Goal: Information Seeking & Learning: Learn about a topic

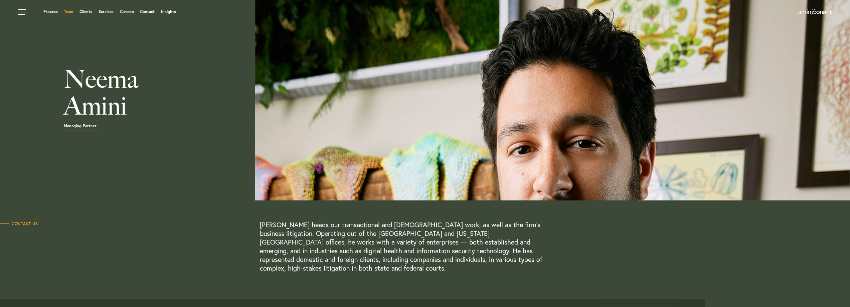
click at [67, 13] on link "Team" at bounding box center [68, 12] width 9 height 4
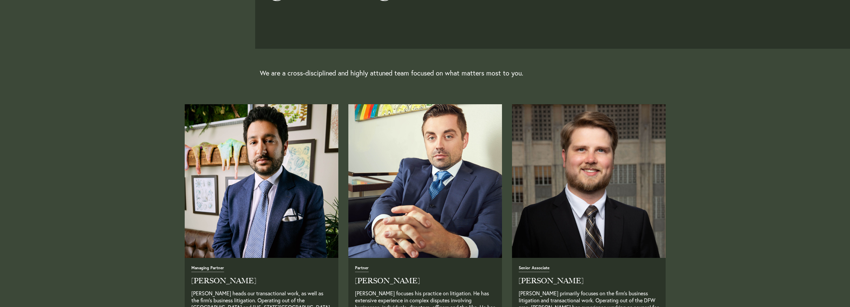
scroll to position [200, 0]
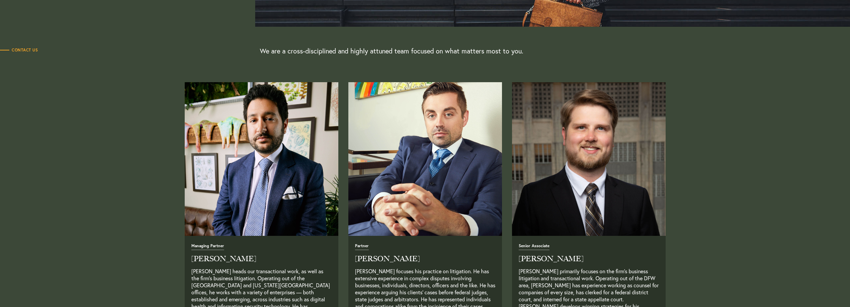
click at [431, 207] on img "Read Full Bio" at bounding box center [424, 158] width 161 height 161
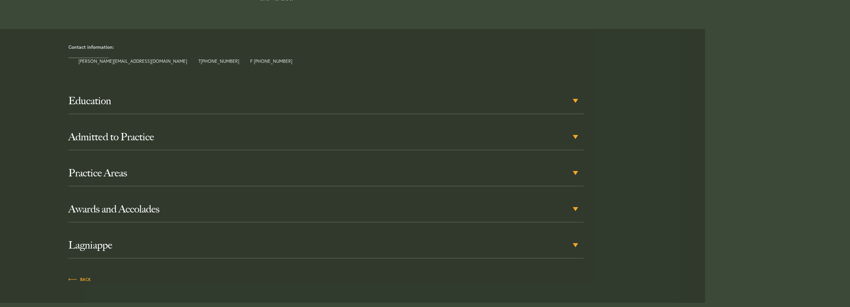
scroll to position [334, 0]
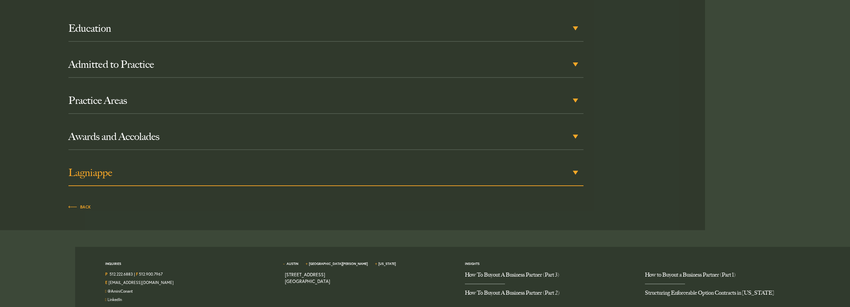
click at [486, 174] on h3 "Lagniappe" at bounding box center [325, 173] width 515 height 12
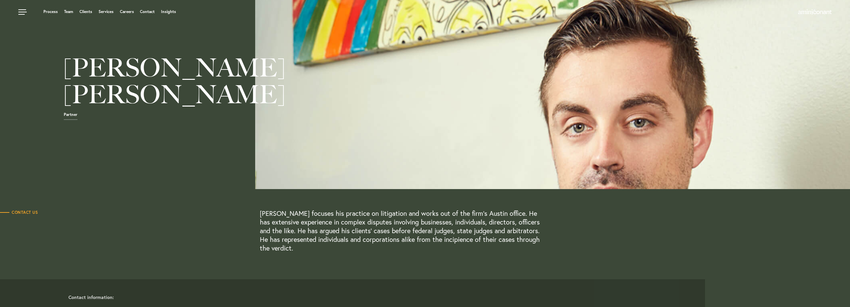
scroll to position [0, 0]
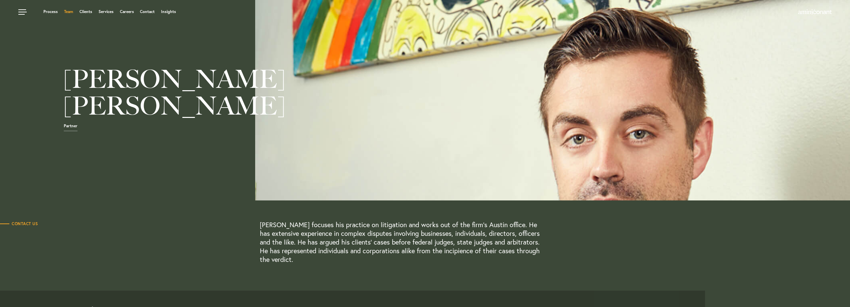
click at [65, 11] on link "Team" at bounding box center [68, 12] width 9 height 4
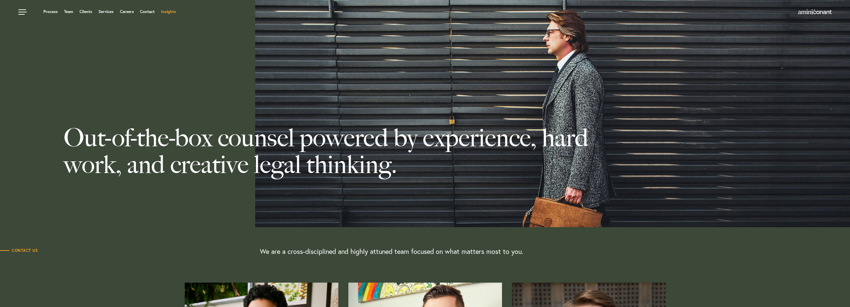
click at [167, 13] on link "Insights" at bounding box center [168, 12] width 15 height 4
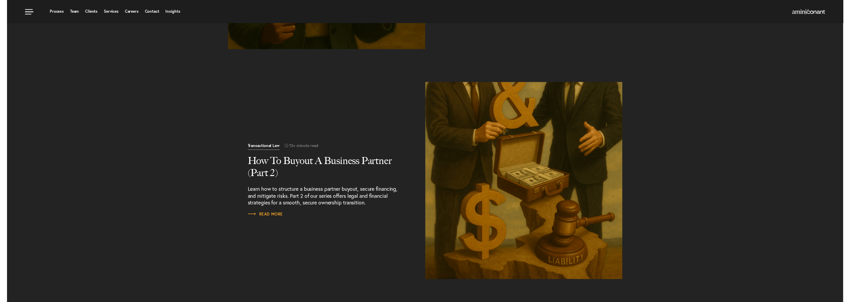
scroll to position [134, 0]
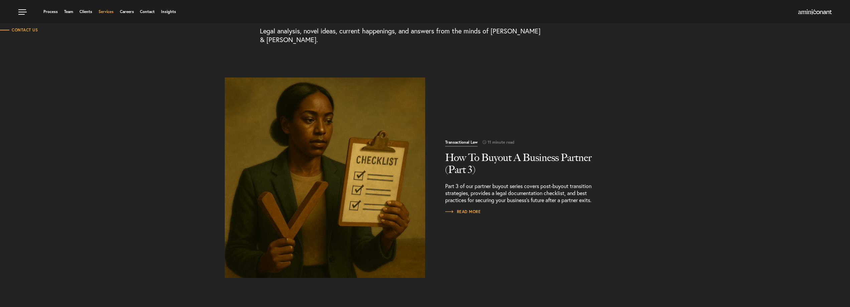
click at [111, 13] on link "Services" at bounding box center [106, 12] width 15 height 4
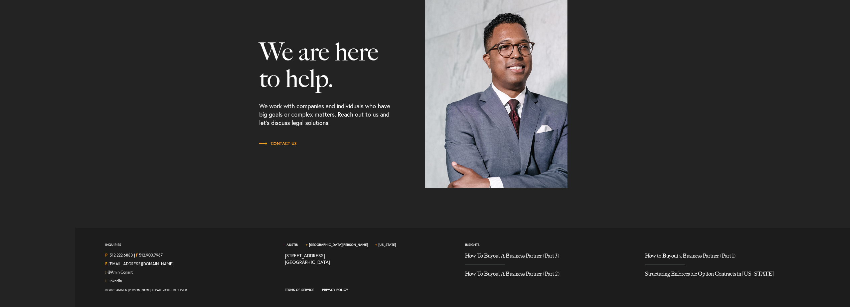
scroll to position [841, 0]
click at [308, 243] on span "[GEOGRAPHIC_DATA][PERSON_NAME]" at bounding box center [341, 247] width 68 height 10
click at [350, 241] on div "Austin Santa Monica New York 1204 San Antonio Street, Second Floor Austin TX 78…" at bounding box center [370, 246] width 170 height 11
click at [378, 245] on link "[US_STATE]" at bounding box center [386, 244] width 17 height 4
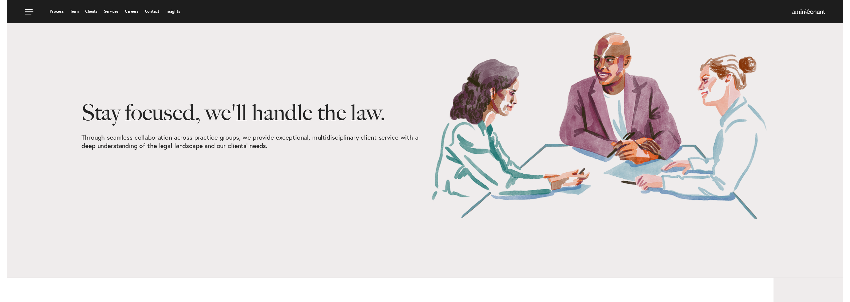
scroll to position [0, 0]
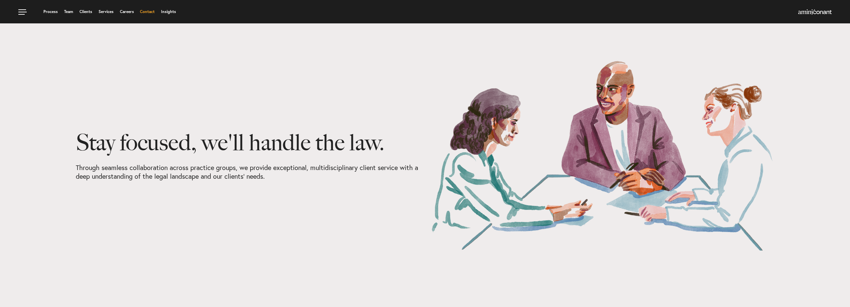
click at [149, 12] on link "Contact" at bounding box center [147, 12] width 15 height 4
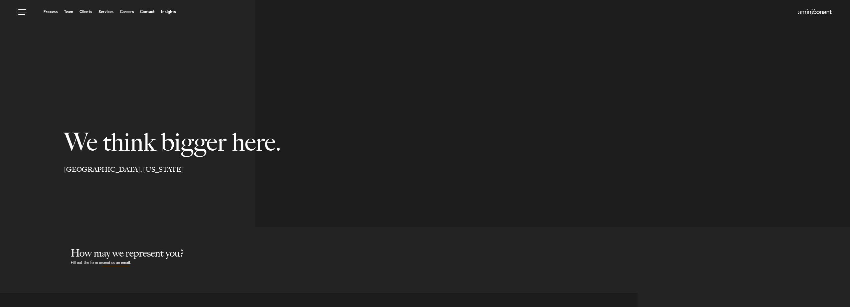
select select "Austin"
select select "Business and Civil Litigation"
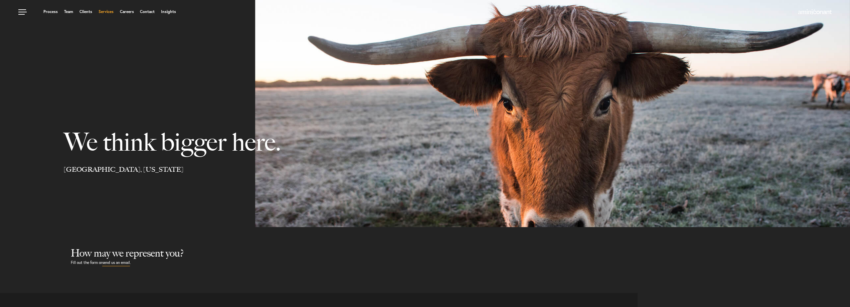
click at [105, 11] on link "Services" at bounding box center [106, 12] width 15 height 4
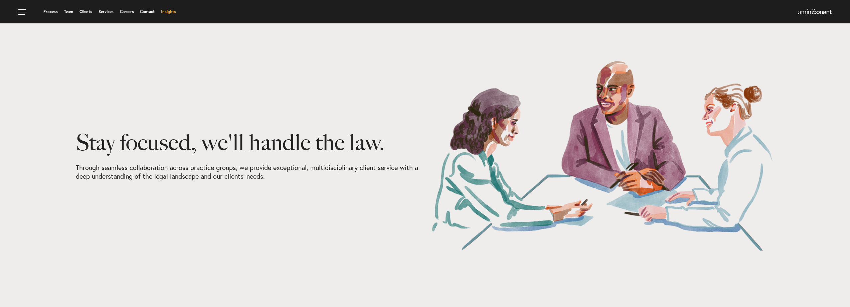
click at [168, 14] on link "Insights" at bounding box center [168, 12] width 15 height 4
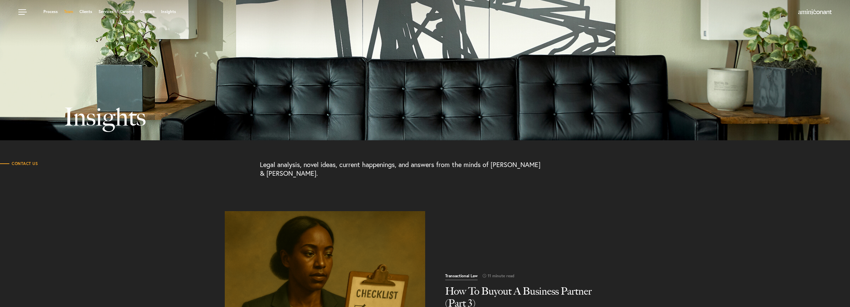
click at [67, 13] on link "Team" at bounding box center [68, 12] width 9 height 4
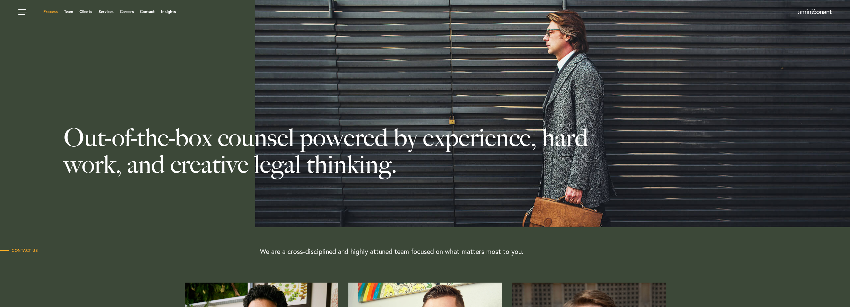
click at [52, 10] on link "Process" at bounding box center [50, 12] width 14 height 4
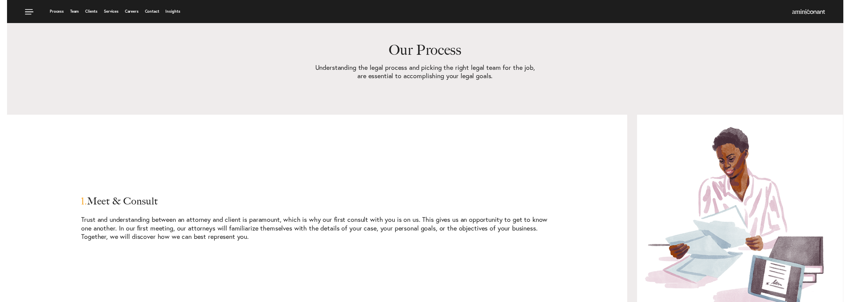
scroll to position [380, 0]
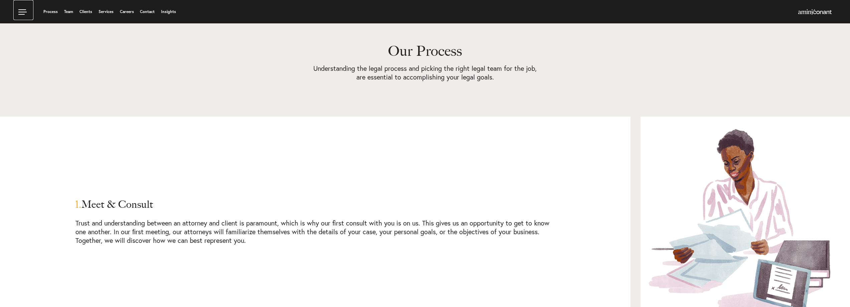
click at [22, 13] on link at bounding box center [23, 10] width 20 height 20
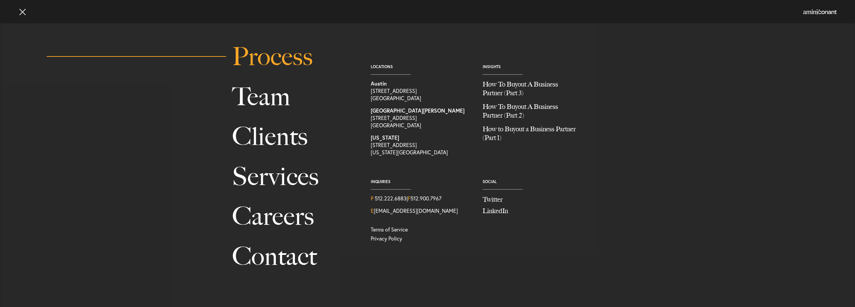
click at [276, 59] on link "Process" at bounding box center [294, 57] width 124 height 40
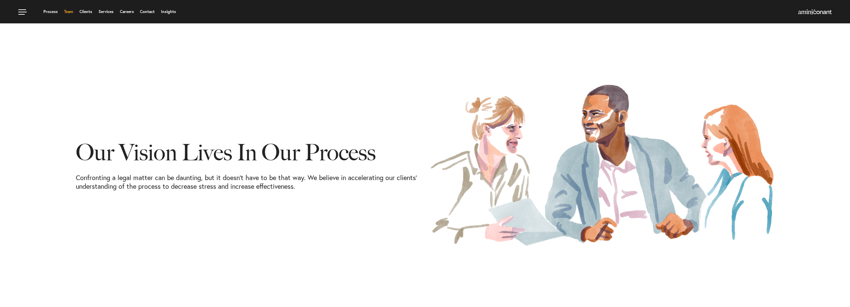
click at [68, 11] on link "Team" at bounding box center [68, 12] width 9 height 4
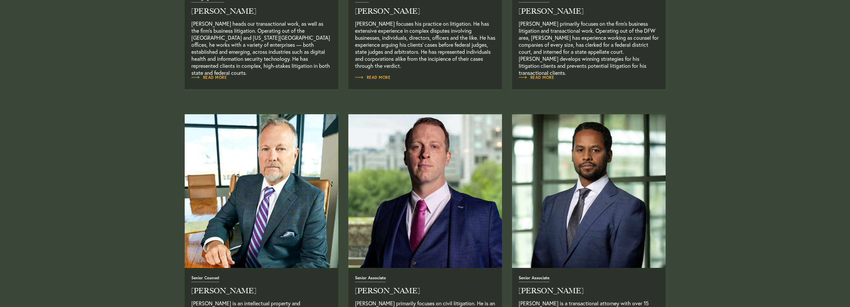
scroll to position [534, 0]
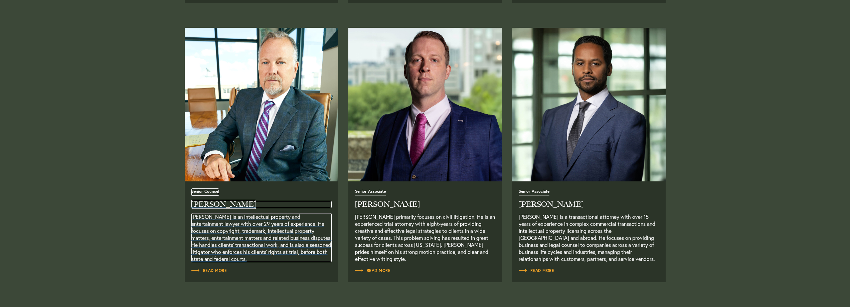
click at [219, 204] on h2 "[PERSON_NAME]" at bounding box center [261, 204] width 140 height 7
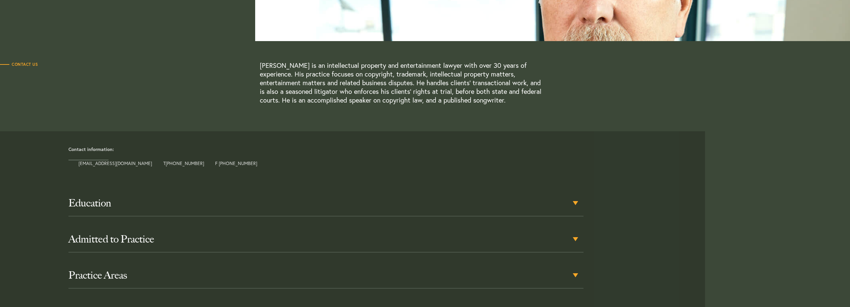
scroll to position [167, 0]
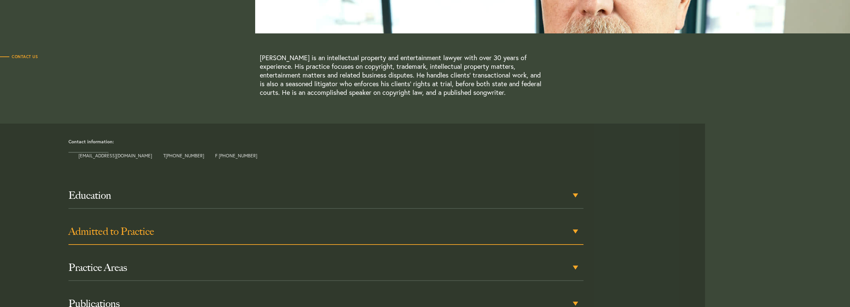
click at [266, 229] on h3 "Admitted to Practice" at bounding box center [325, 231] width 515 height 12
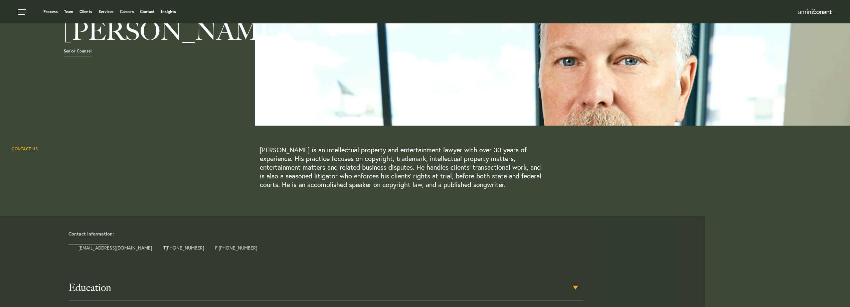
scroll to position [66, 0]
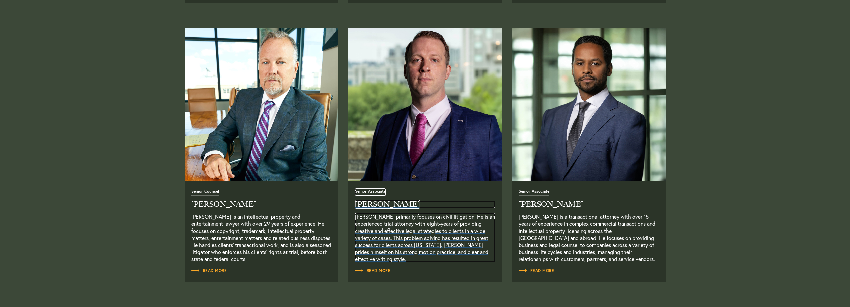
click at [377, 203] on h2 "[PERSON_NAME]" at bounding box center [425, 204] width 140 height 7
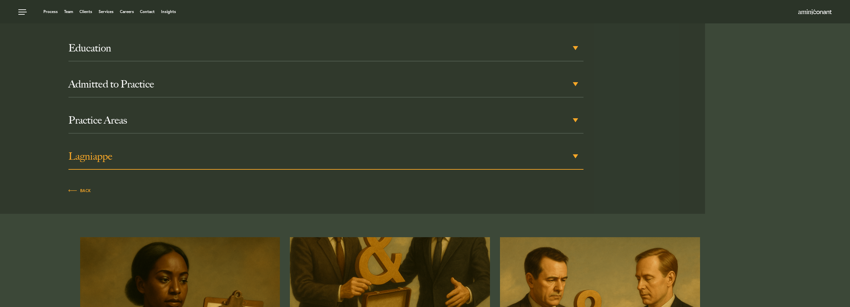
scroll to position [167, 0]
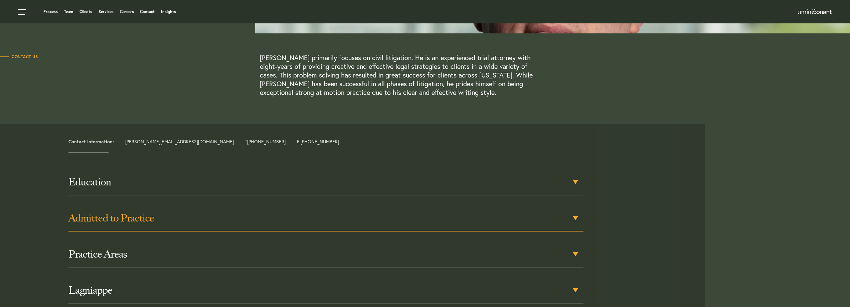
click at [137, 219] on h3 "Admitted to Practice" at bounding box center [325, 218] width 515 height 12
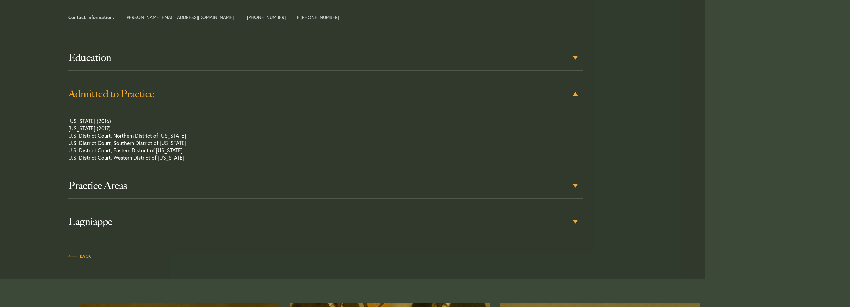
scroll to position [296, 0]
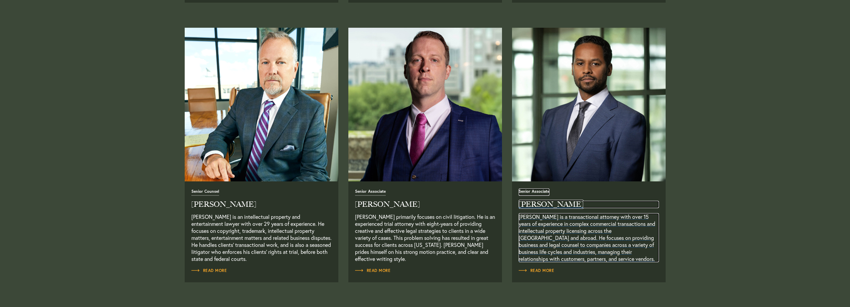
click at [537, 203] on h2 "[PERSON_NAME]" at bounding box center [589, 204] width 140 height 7
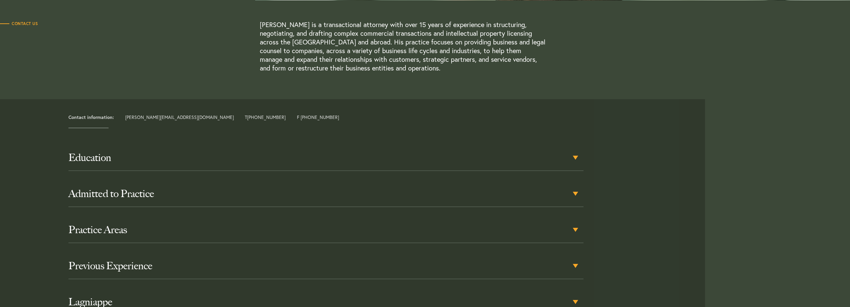
scroll to position [200, 0]
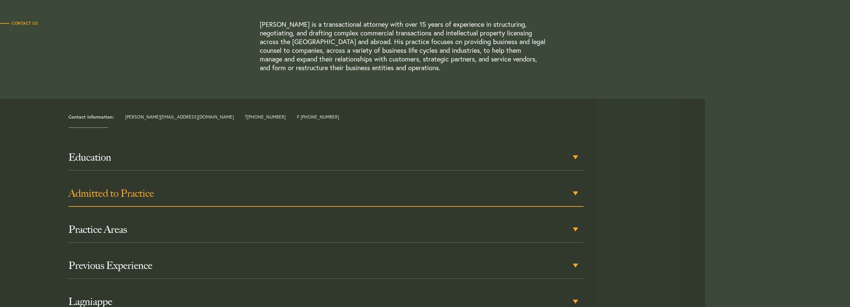
click at [136, 189] on h3 "Admitted to Practice" at bounding box center [325, 193] width 515 height 12
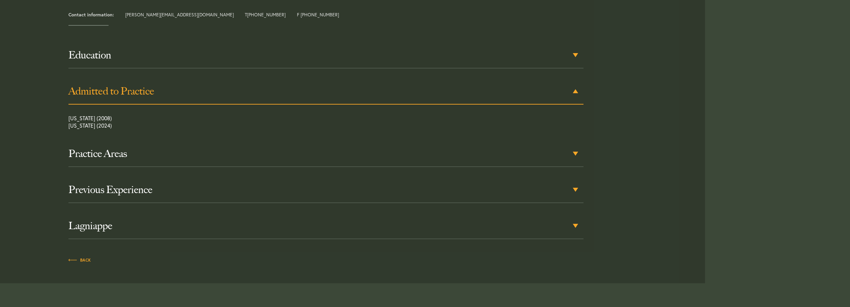
scroll to position [304, 0]
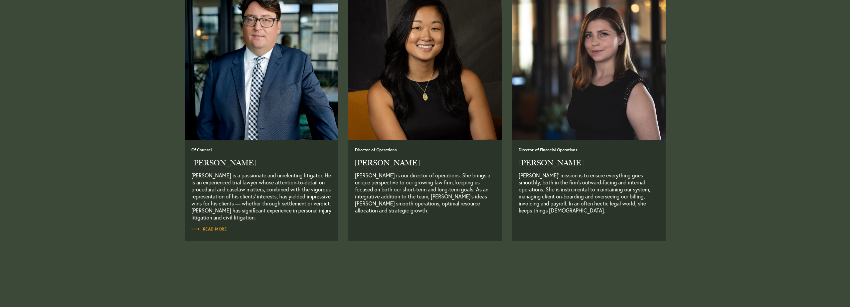
scroll to position [1136, 0]
click at [208, 230] on span "Read More" at bounding box center [209, 228] width 36 height 4
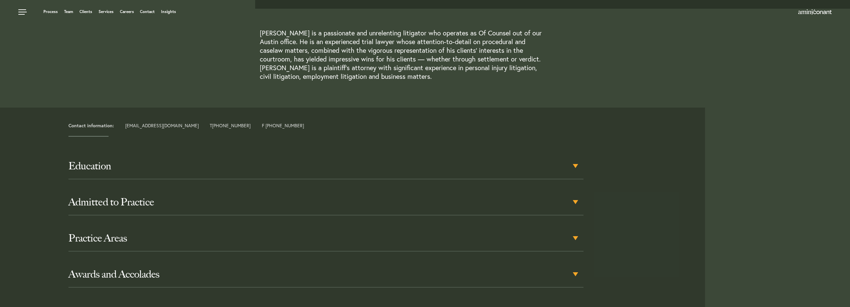
scroll to position [200, 0]
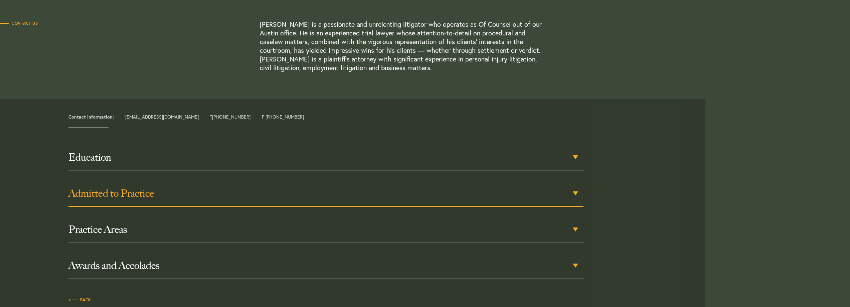
click at [89, 191] on h3 "Admitted to Practice" at bounding box center [325, 193] width 515 height 12
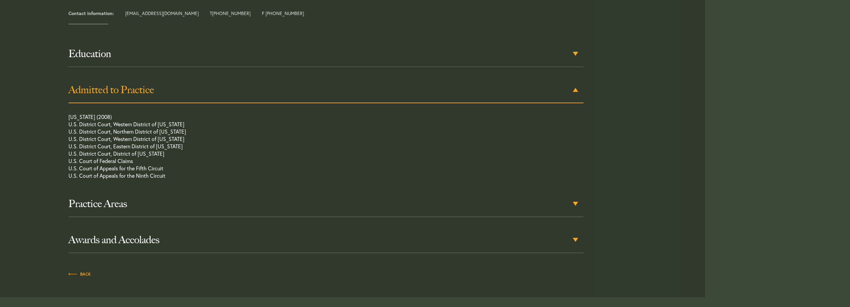
scroll to position [304, 0]
